Goal: Information Seeking & Learning: Find specific fact

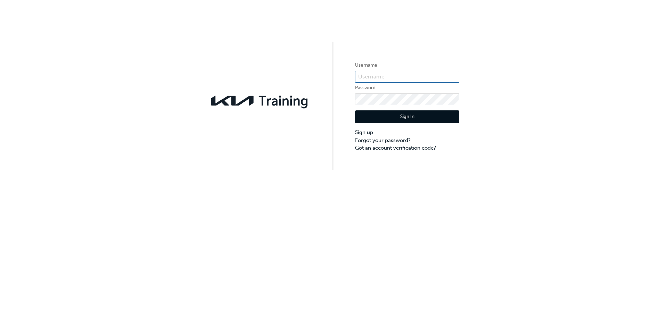
type input "KAU85118D6"
click at [401, 117] on button "Sign In" at bounding box center [407, 116] width 104 height 13
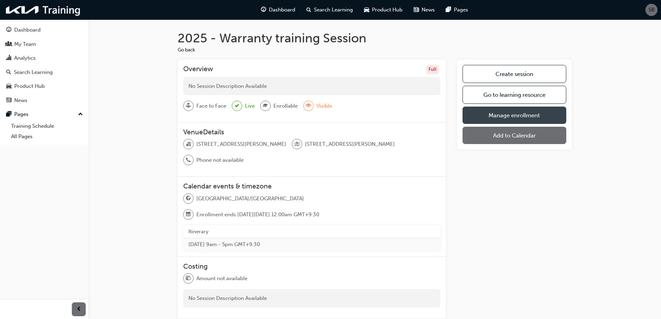
click at [504, 117] on link "Manage enrollment" at bounding box center [515, 115] width 104 height 17
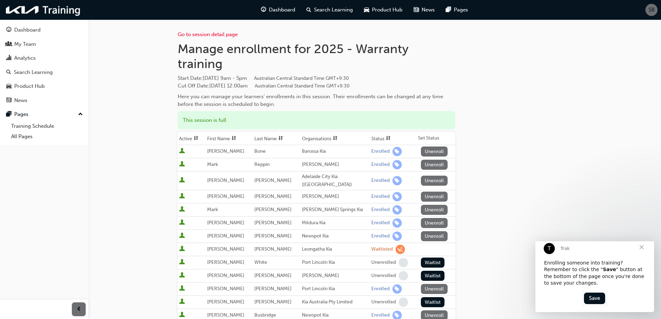
click at [641, 252] on span "Close" at bounding box center [642, 247] width 25 height 25
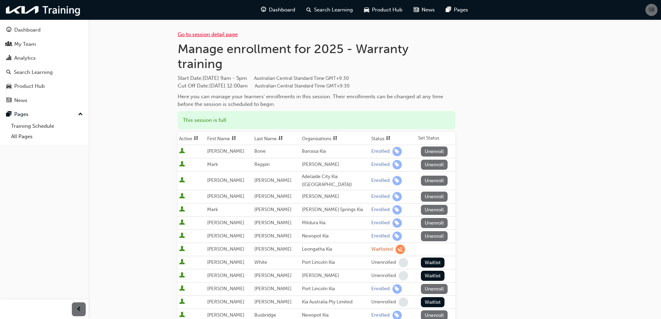
click at [213, 34] on link "Go to session detail page" at bounding box center [208, 34] width 60 height 6
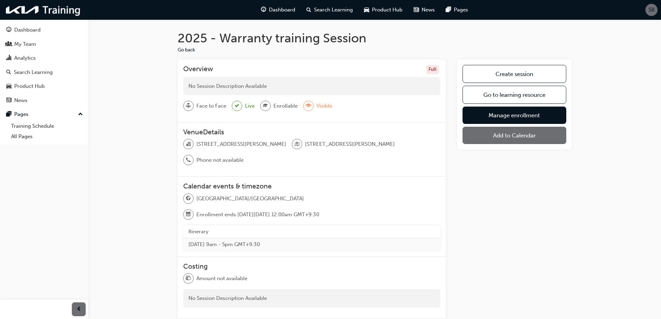
scroll to position [75, 0]
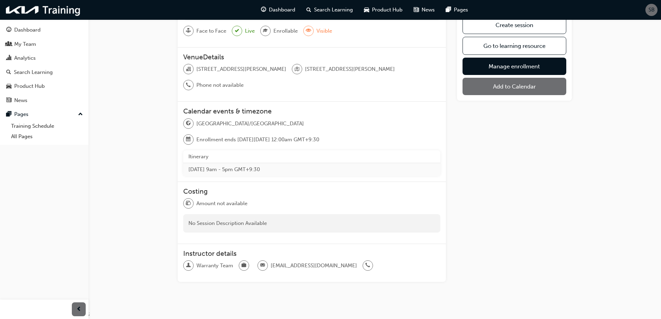
click at [199, 150] on th "Itinerary" at bounding box center [311, 156] width 257 height 13
drag, startPoint x: 197, startPoint y: 68, endPoint x: 280, endPoint y: 69, distance: 83.0
click at [280, 69] on span "[STREET_ADDRESS][PERSON_NAME]" at bounding box center [242, 69] width 90 height 8
copy span "[STREET_ADDRESS][PERSON_NAME]"
